Goal: Task Accomplishment & Management: Manage account settings

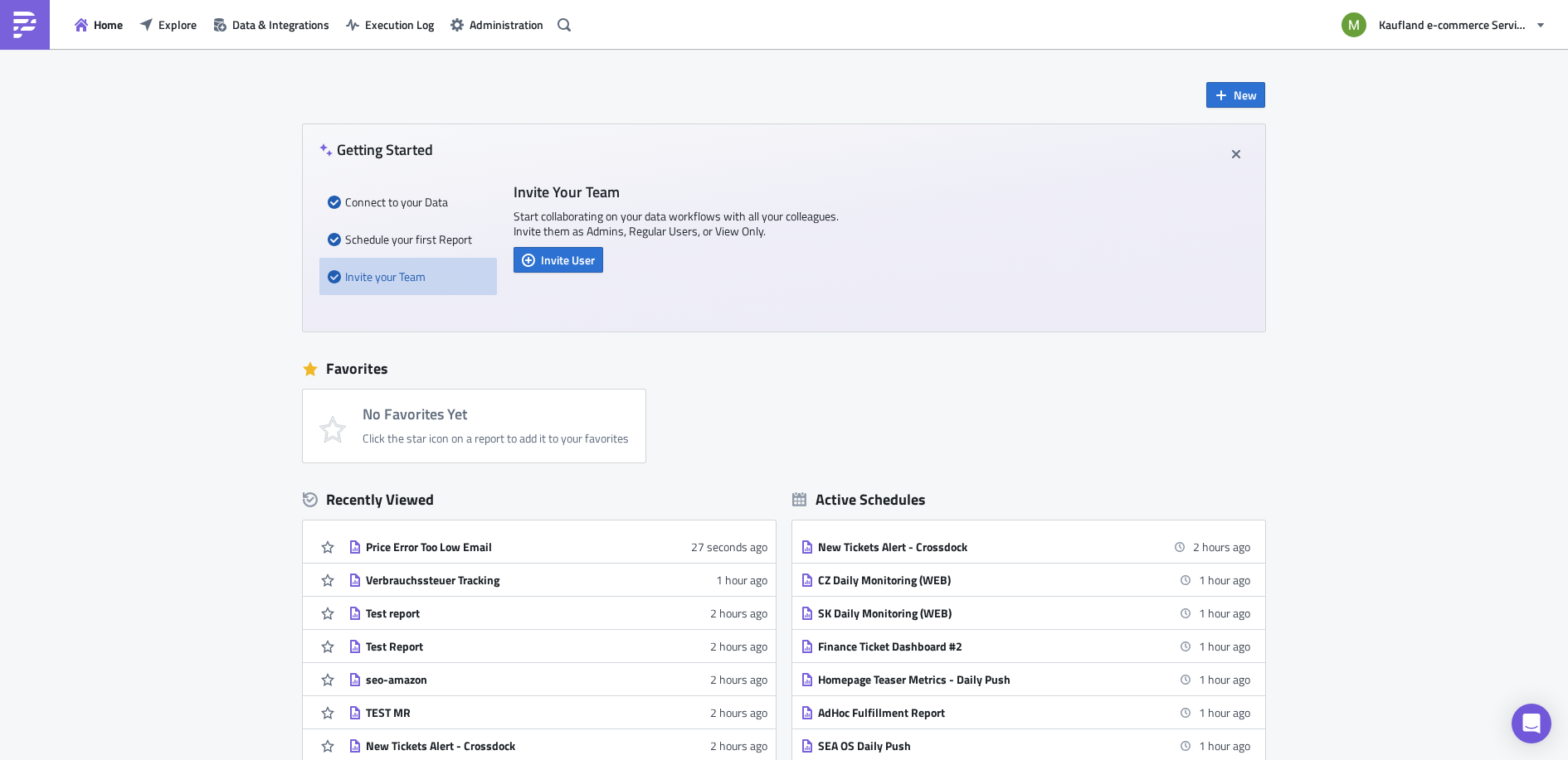
scroll to position [175, 0]
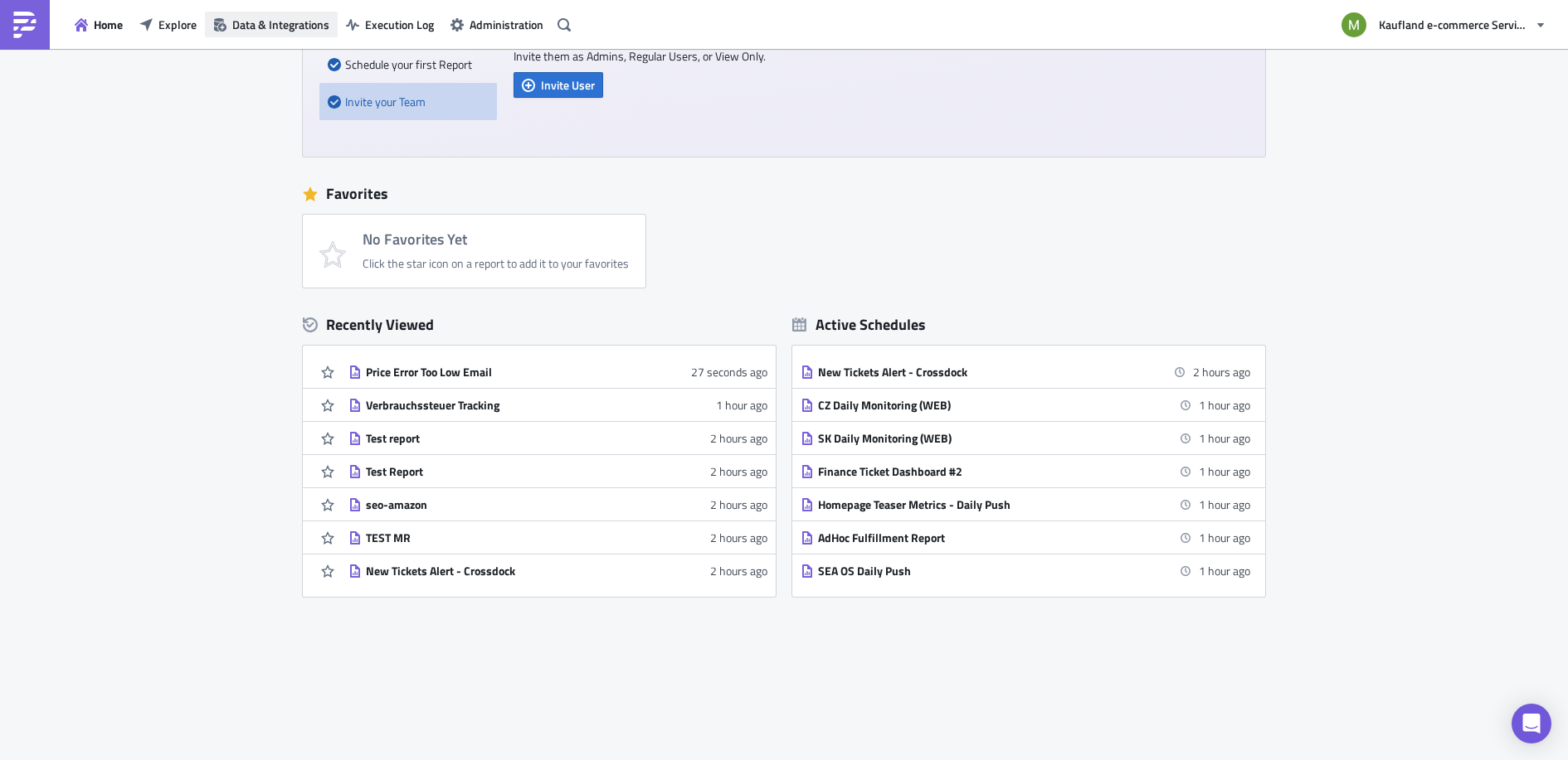
click at [291, 22] on span "Data & Integrations" at bounding box center [281, 25] width 97 height 18
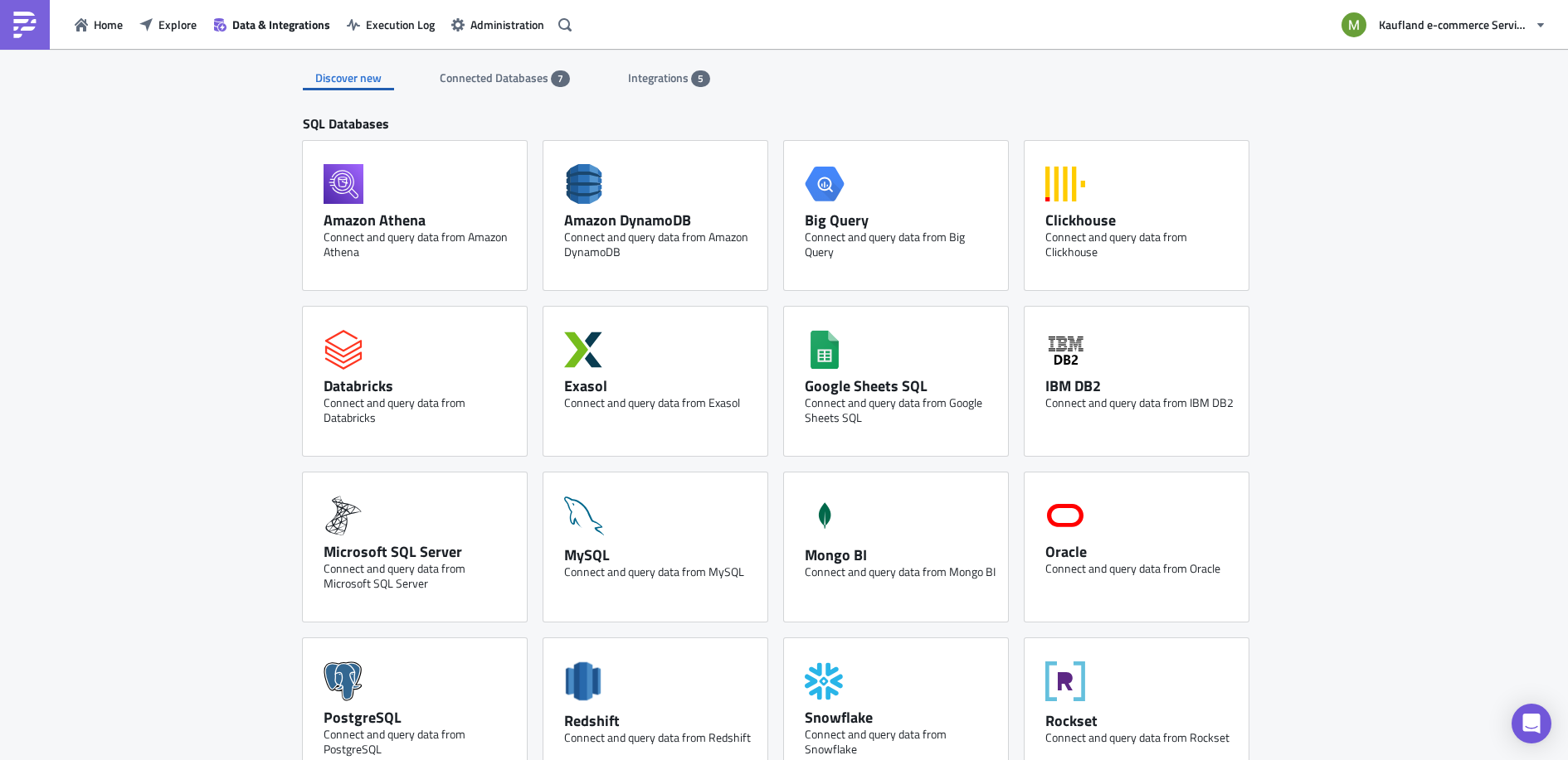
click at [672, 80] on span "Integrations" at bounding box center [659, 78] width 63 height 18
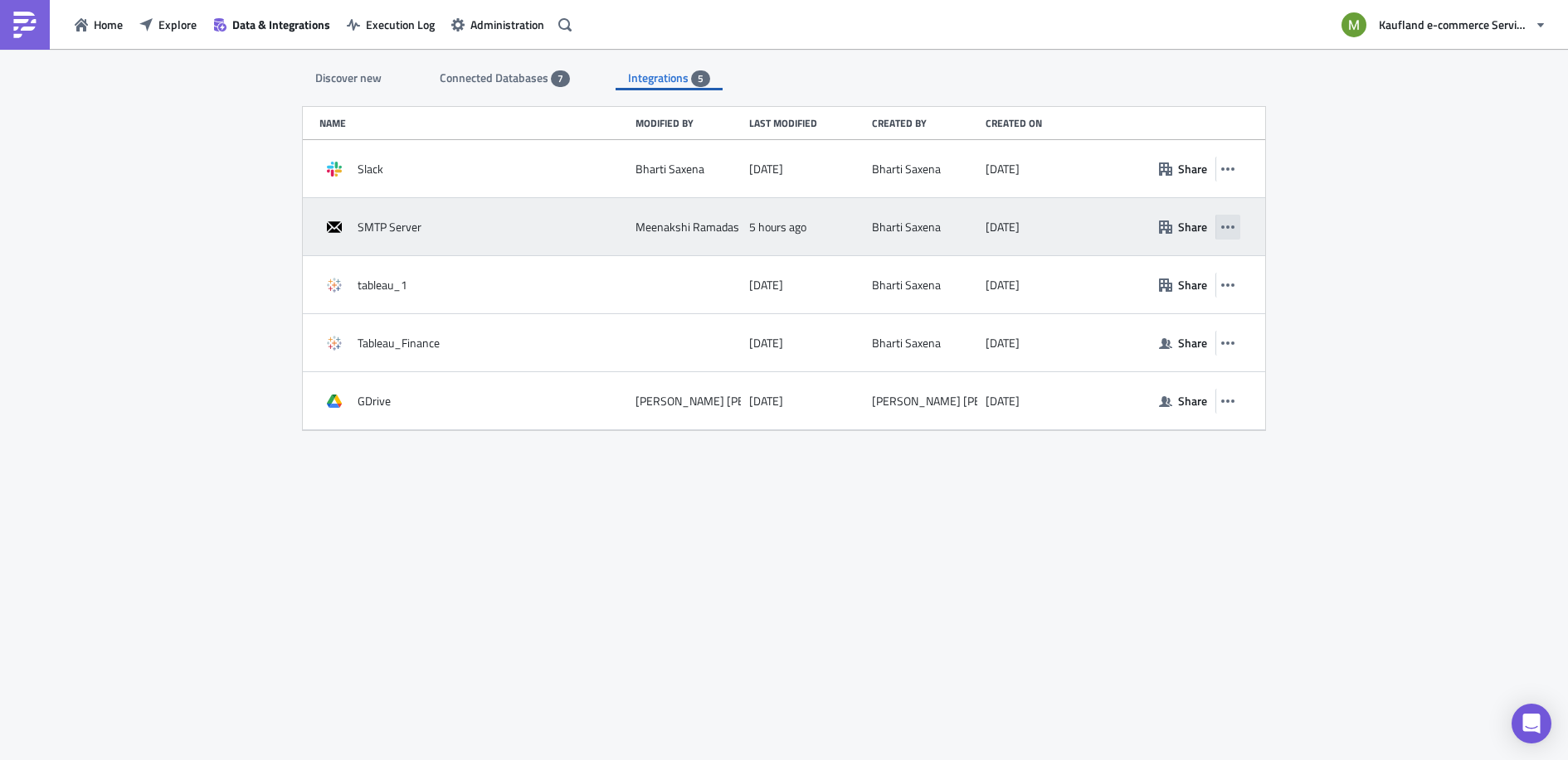
click at [1237, 234] on button "button" at bounding box center [1228, 227] width 25 height 25
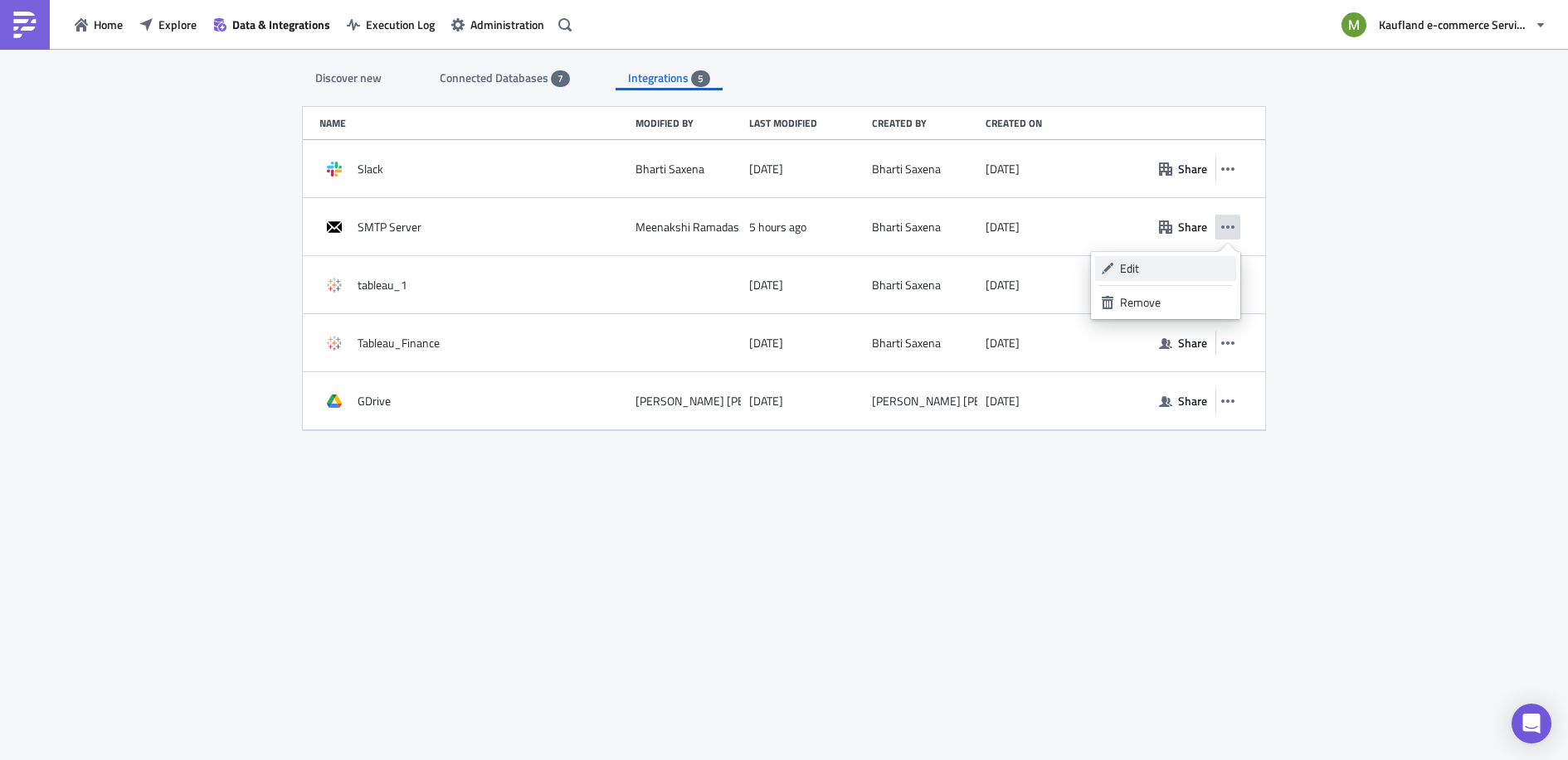
click at [1144, 263] on div "Edit" at bounding box center [1175, 268] width 110 height 17
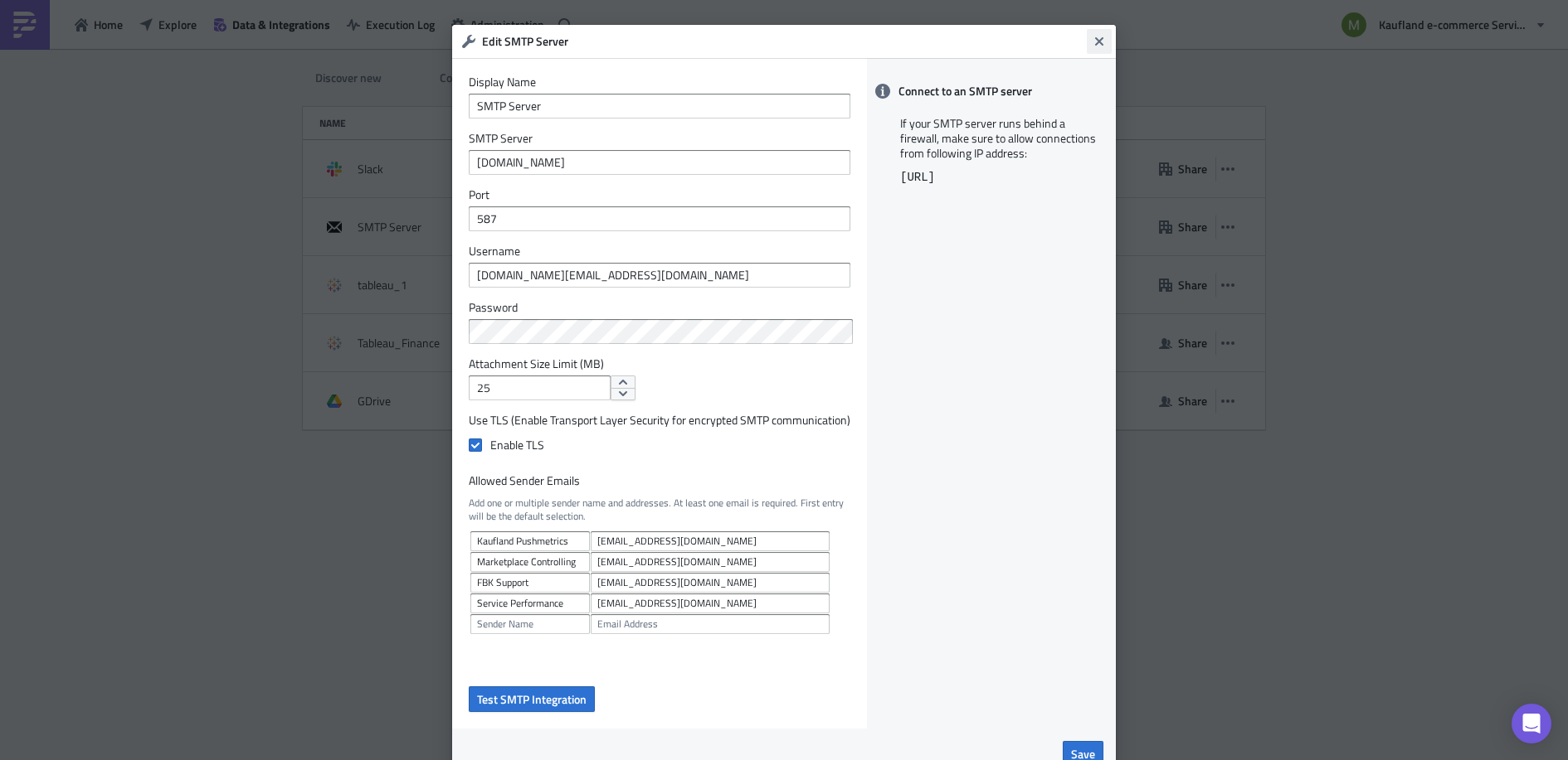
click at [1093, 46] on icon "Close" at bounding box center [1099, 41] width 13 height 13
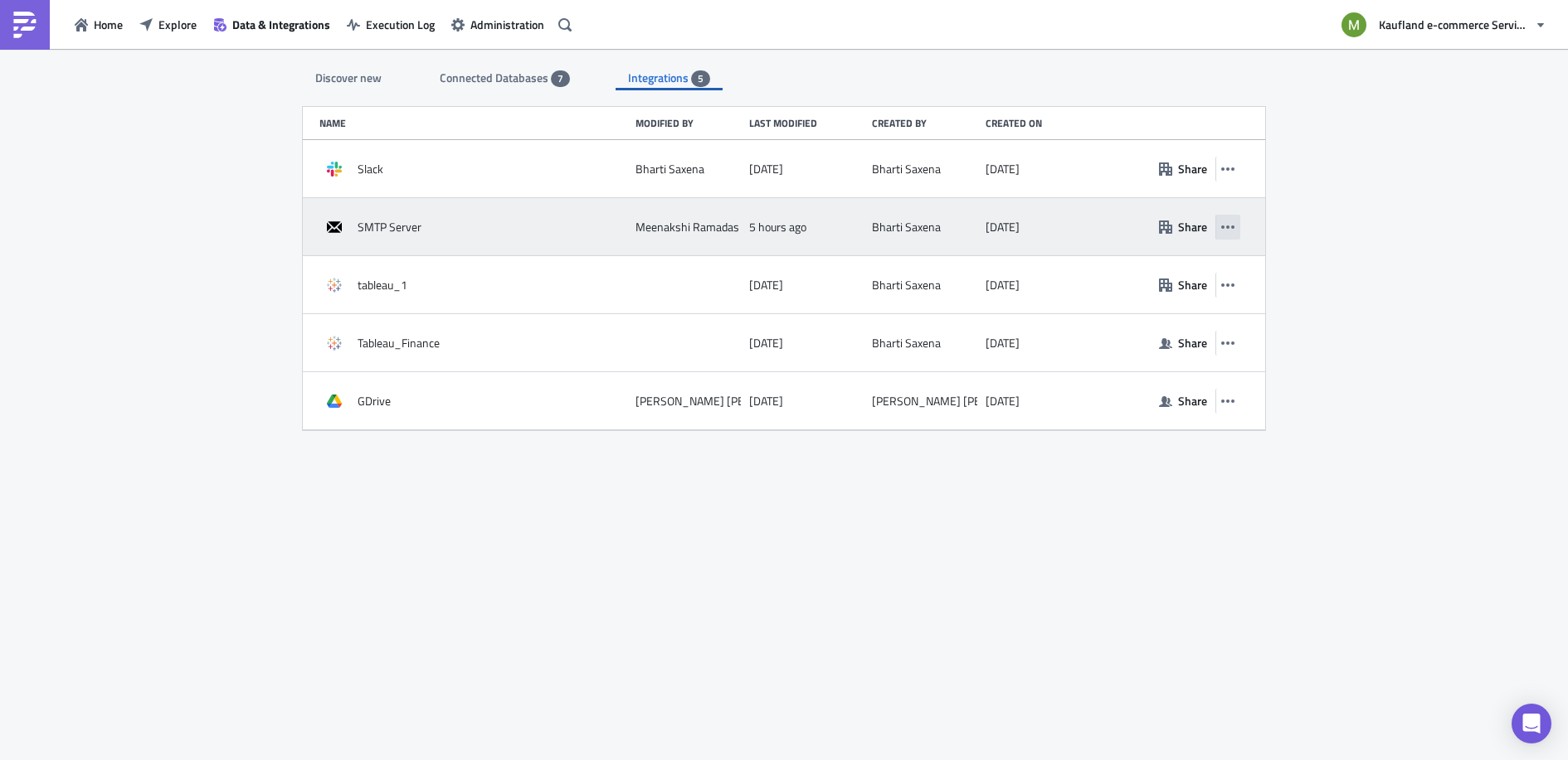
click at [1224, 229] on icon "button" at bounding box center [1227, 227] width 13 height 13
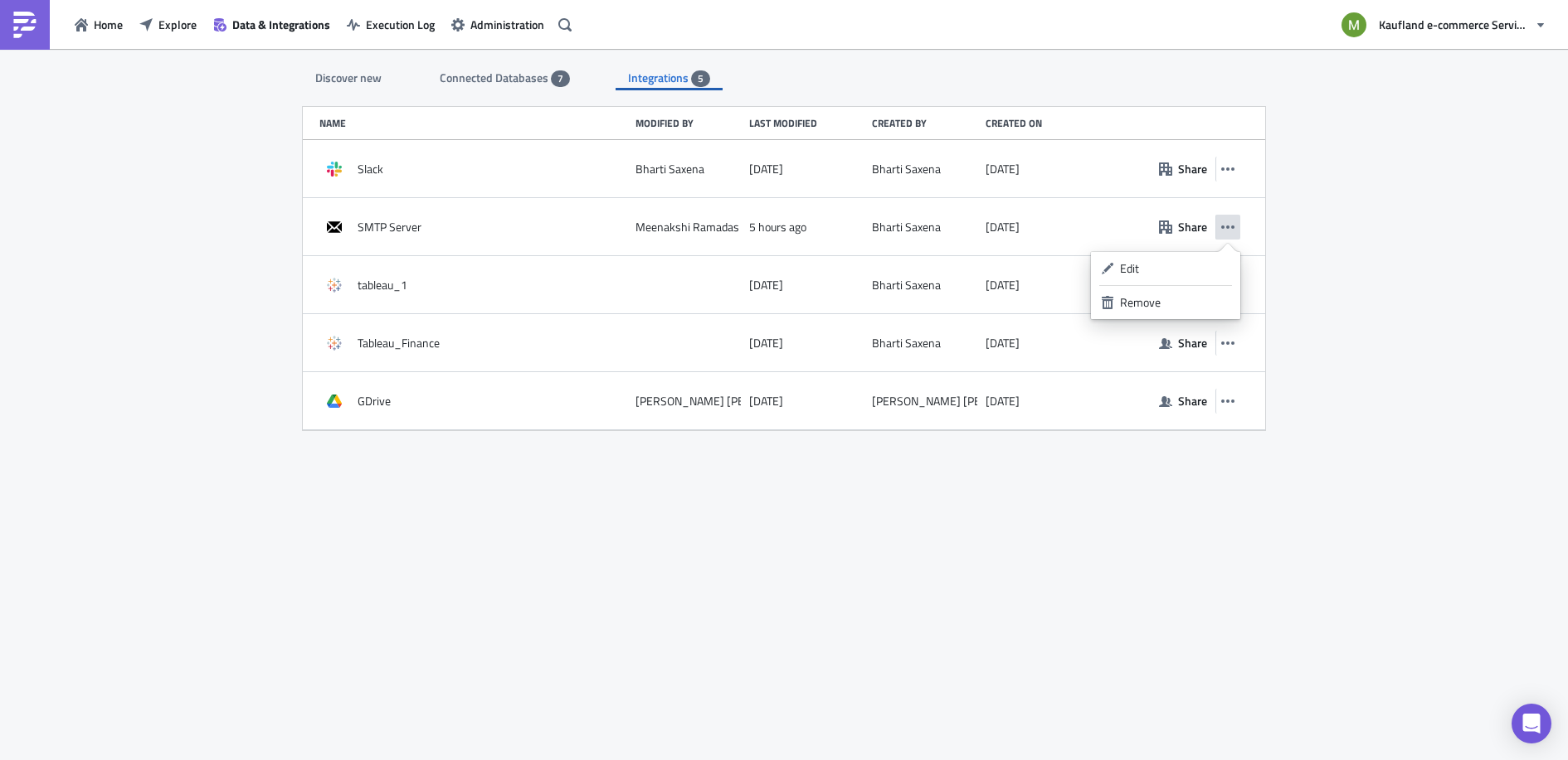
click at [1370, 384] on div "Discover new Connected Databases 7 Integrations 5 SQL Databases Amazon Athena C…" at bounding box center [784, 406] width 1568 height 714
